Goal: Information Seeking & Learning: Check status

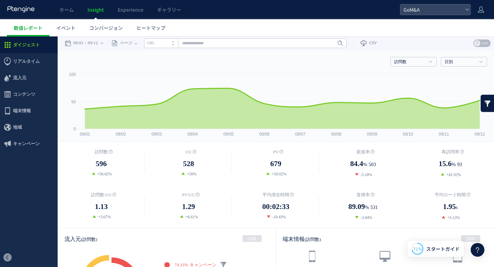
click at [58, 43] on div "戻る デフォルト設定では本日のデータを表示しています。 カレンダーでご覧になりたい期間を指定することができます。 09/01 09/12 今日 昨日 先週 先…" at bounding box center [276, 43] width 436 height 14
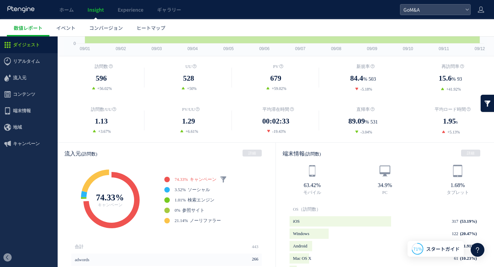
scroll to position [58, 0]
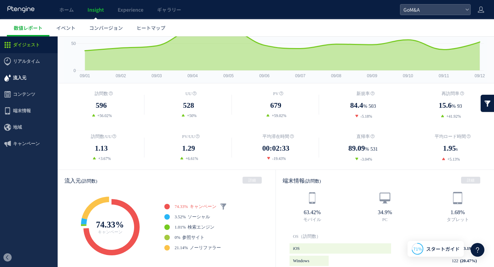
click at [25, 70] on span "流入元" at bounding box center [19, 78] width 13 height 16
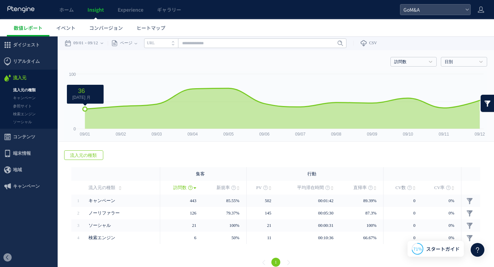
scroll to position [8, 0]
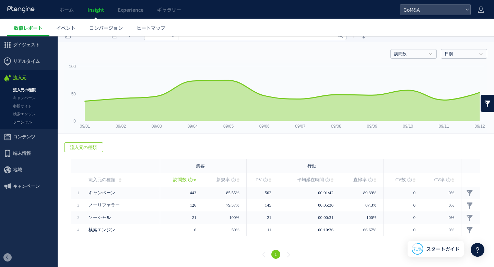
click at [30, 121] on link "ソーシャル" at bounding box center [29, 122] width 58 height 8
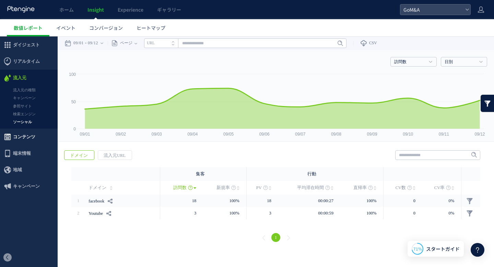
click at [25, 134] on span "コンテンツ" at bounding box center [24, 137] width 22 height 16
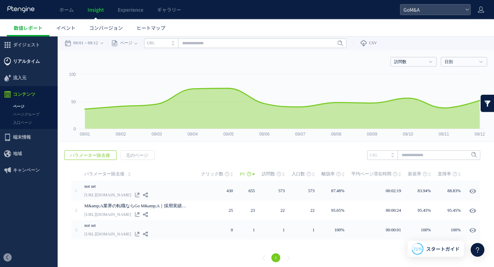
click at [21, 60] on span "リアルタイム" at bounding box center [26, 61] width 27 height 16
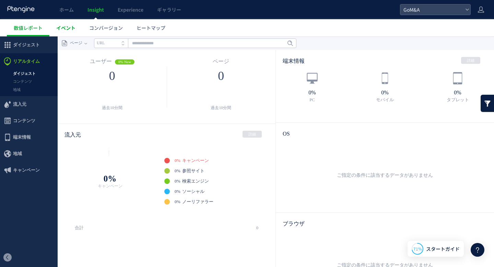
click at [67, 27] on span "イベント" at bounding box center [65, 27] width 19 height 7
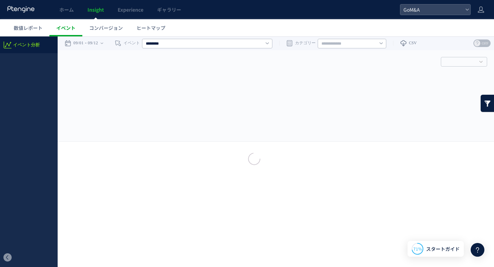
click at [67, 27] on div at bounding box center [247, 133] width 494 height 267
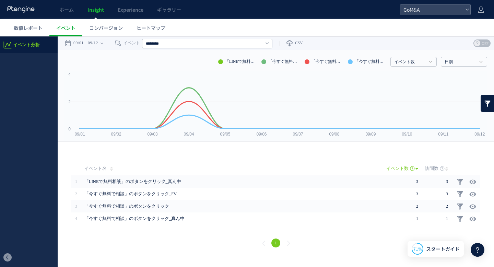
click at [97, 13] on span "Insight" at bounding box center [95, 9] width 16 height 7
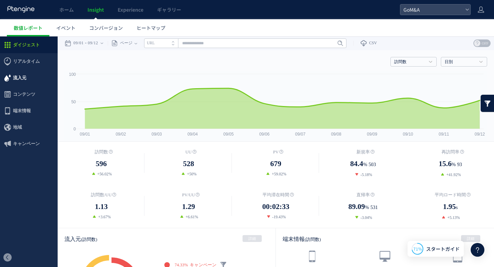
click at [15, 82] on span "流入元" at bounding box center [19, 78] width 13 height 16
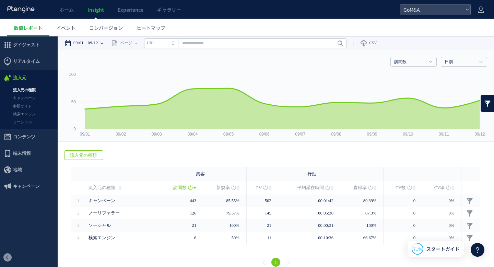
click at [98, 41] on time "09/12" at bounding box center [93, 43] width 10 height 14
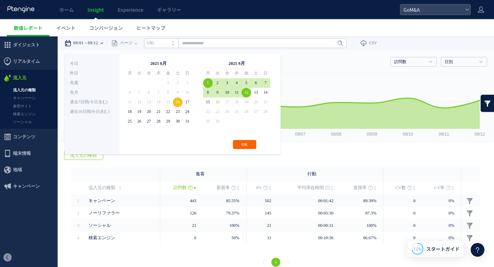
click at [242, 145] on button "OK" at bounding box center [244, 144] width 23 height 9
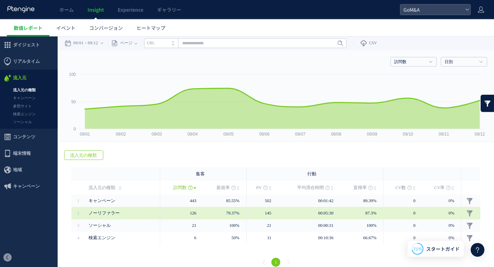
scroll to position [8, 0]
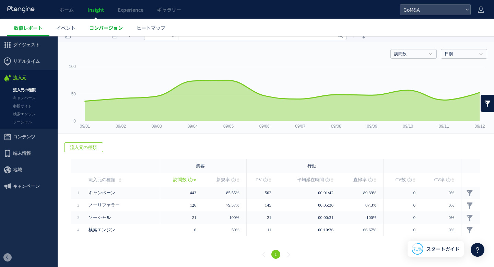
click at [115, 27] on span "コンバージョン" at bounding box center [106, 27] width 34 height 7
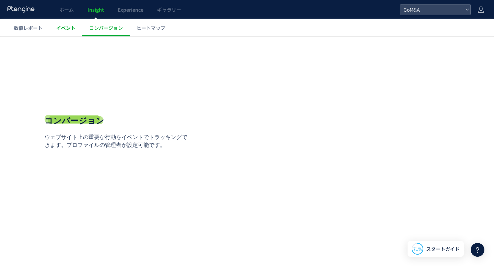
click at [62, 33] on link "イベント" at bounding box center [65, 27] width 33 height 17
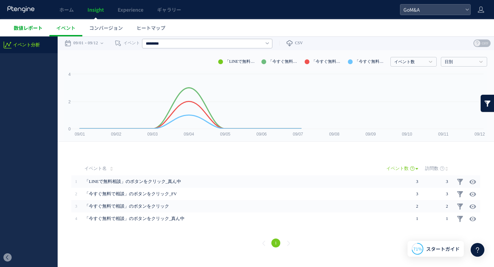
click at [31, 29] on span "数値レポート" at bounding box center [28, 27] width 29 height 7
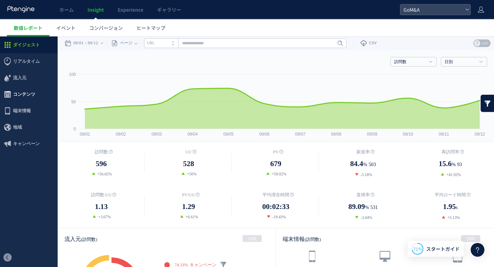
click at [26, 93] on span "コンテンツ" at bounding box center [24, 94] width 22 height 16
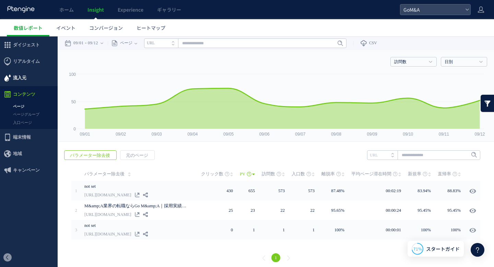
click at [22, 78] on span "流入元" at bounding box center [19, 78] width 13 height 16
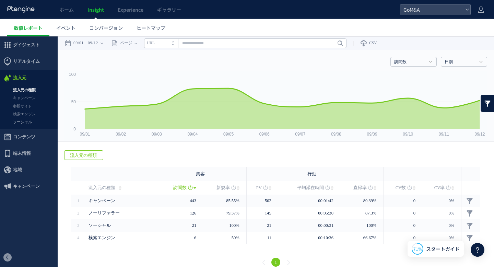
click at [26, 123] on link "ソーシャル" at bounding box center [29, 122] width 58 height 8
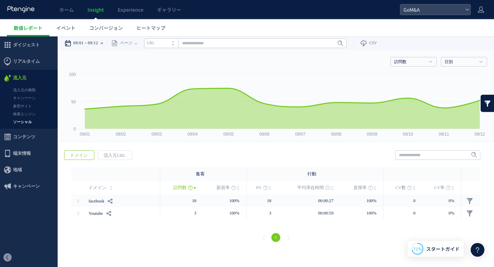
click at [98, 45] on time "09/12" at bounding box center [93, 43] width 10 height 14
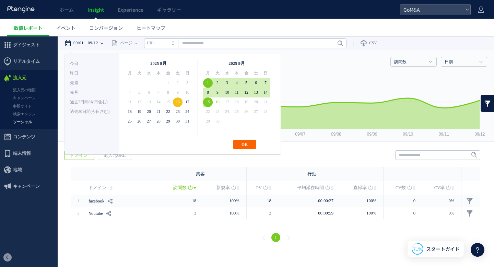
click at [240, 142] on button "OK" at bounding box center [244, 144] width 23 height 9
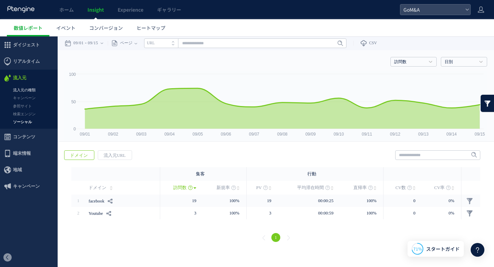
click at [24, 90] on link "流入元の種類" at bounding box center [29, 90] width 58 height 8
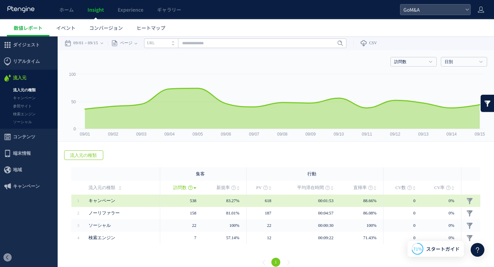
scroll to position [8, 0]
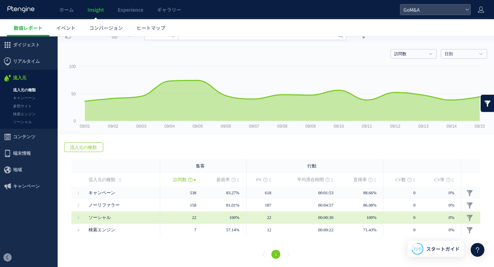
click at [107, 218] on span "ソーシャル" at bounding box center [99, 217] width 22 height 5
click at [95, 216] on span "ソーシャル" at bounding box center [99, 217] width 22 height 5
